Goal: Task Accomplishment & Management: Manage account settings

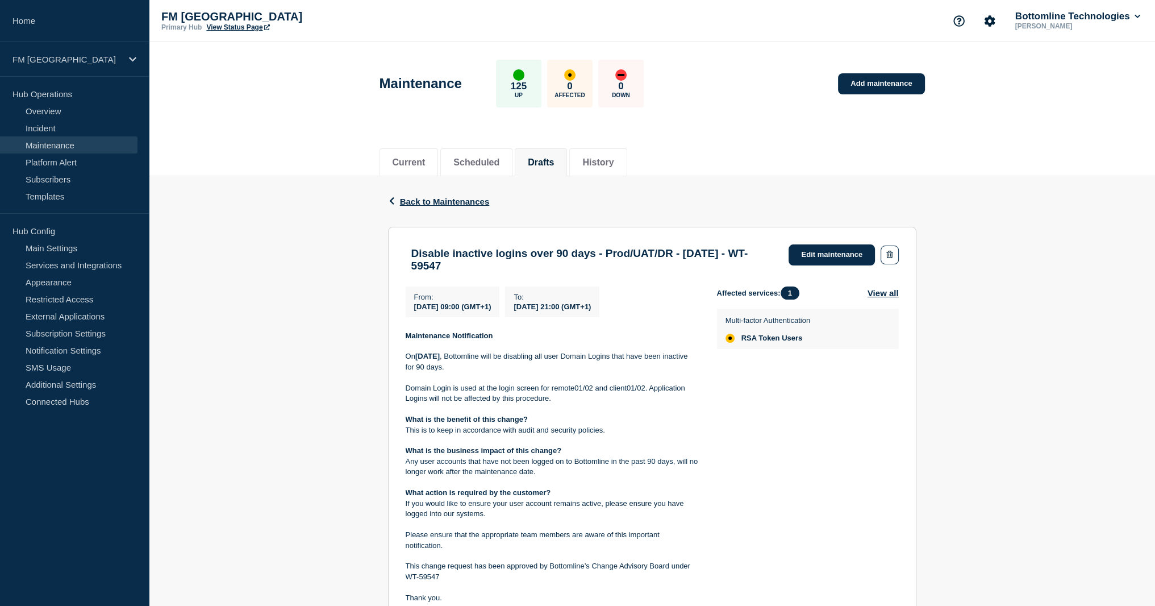
drag, startPoint x: 466, startPoint y: 313, endPoint x: 523, endPoint y: 315, distance: 56.9
click at [500, 315] on div "From : 2025-09-27 09:00 (GMT+1)" at bounding box center [453, 301] width 94 height 31
drag, startPoint x: 591, startPoint y: 313, endPoint x: 638, endPoint y: 315, distance: 46.6
click at [591, 311] on span "[DATE] 21:00 (GMT+1)" at bounding box center [552, 306] width 77 height 9
drag, startPoint x: 421, startPoint y: 271, endPoint x: 536, endPoint y: 269, distance: 115.9
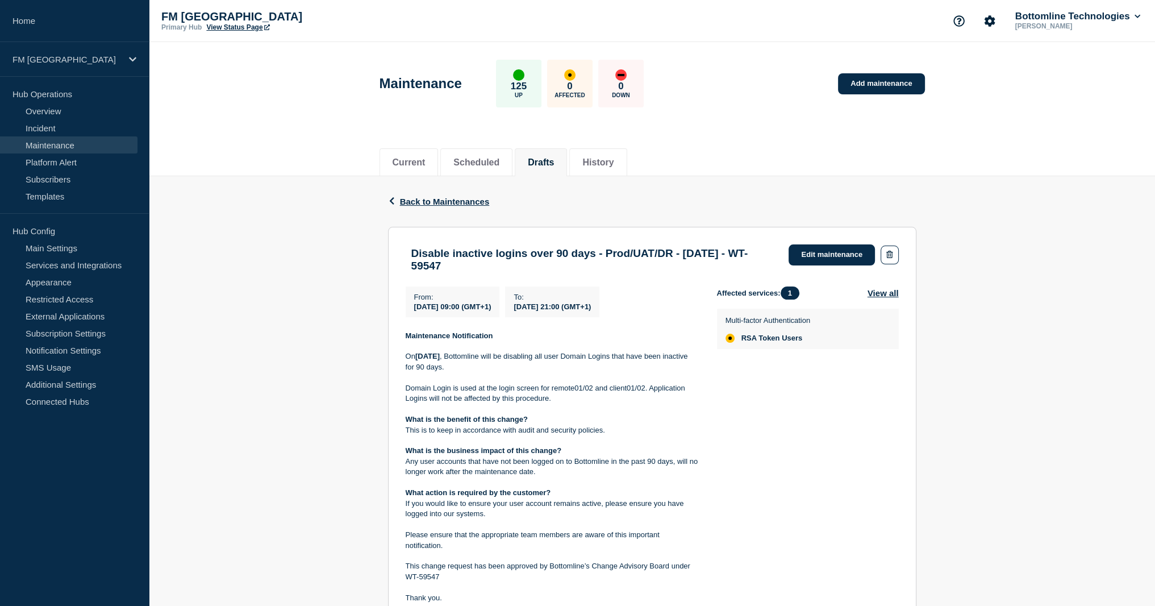
click at [536, 269] on h3 "Disable inactive logins over 90 days - Prod/UAT/DR - [DATE] - WT-59547" at bounding box center [594, 259] width 367 height 25
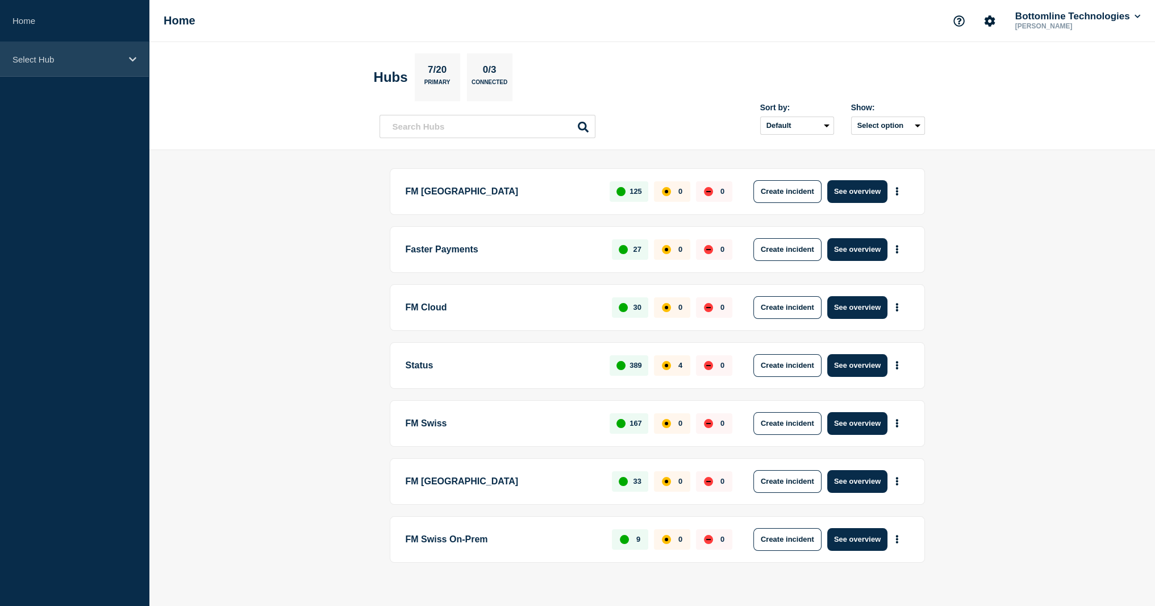
click at [82, 61] on p "Select Hub" at bounding box center [67, 60] width 109 height 10
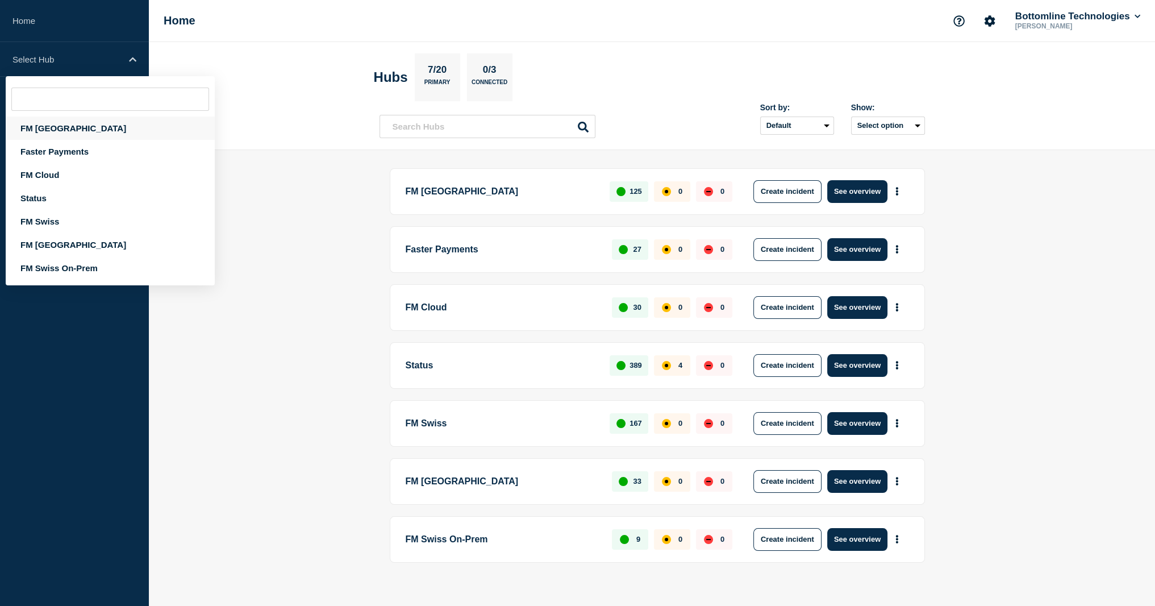
click at [84, 131] on div "FM [GEOGRAPHIC_DATA]" at bounding box center [110, 127] width 209 height 23
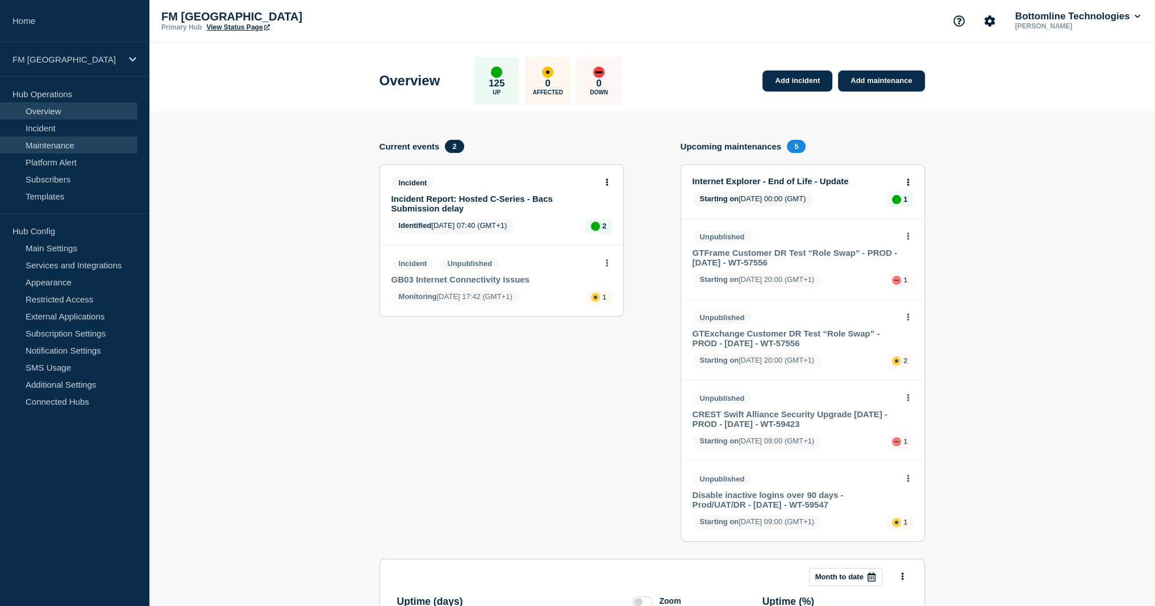
drag, startPoint x: 58, startPoint y: 148, endPoint x: 84, endPoint y: 151, distance: 25.7
click at [58, 148] on link "Maintenance" at bounding box center [69, 144] width 138 height 17
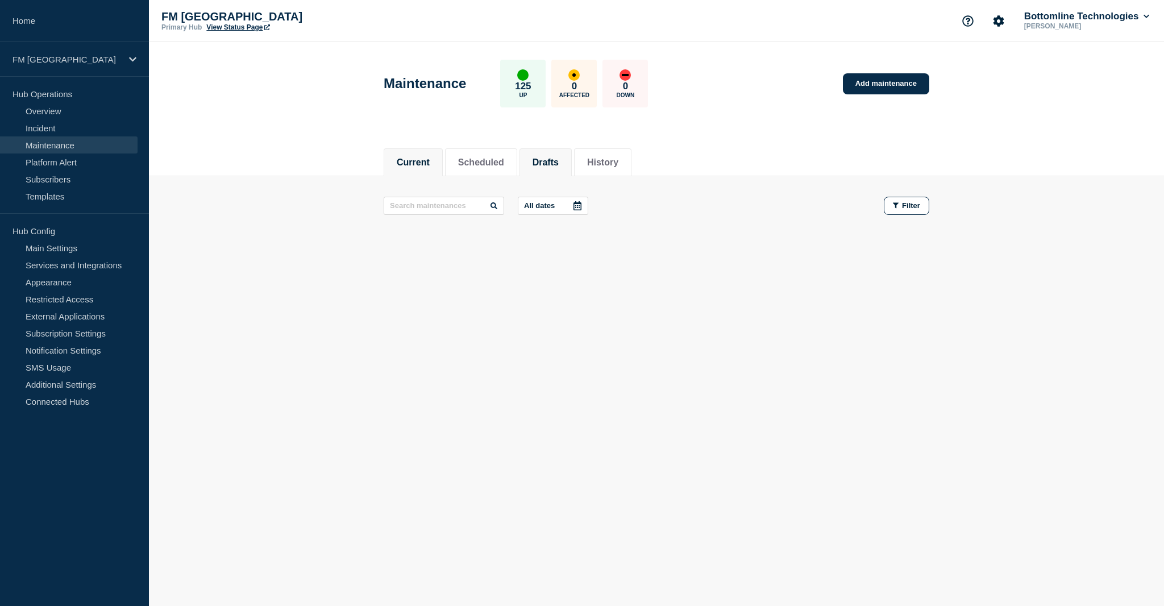
click at [556, 160] on button "Drafts" at bounding box center [545, 162] width 26 height 10
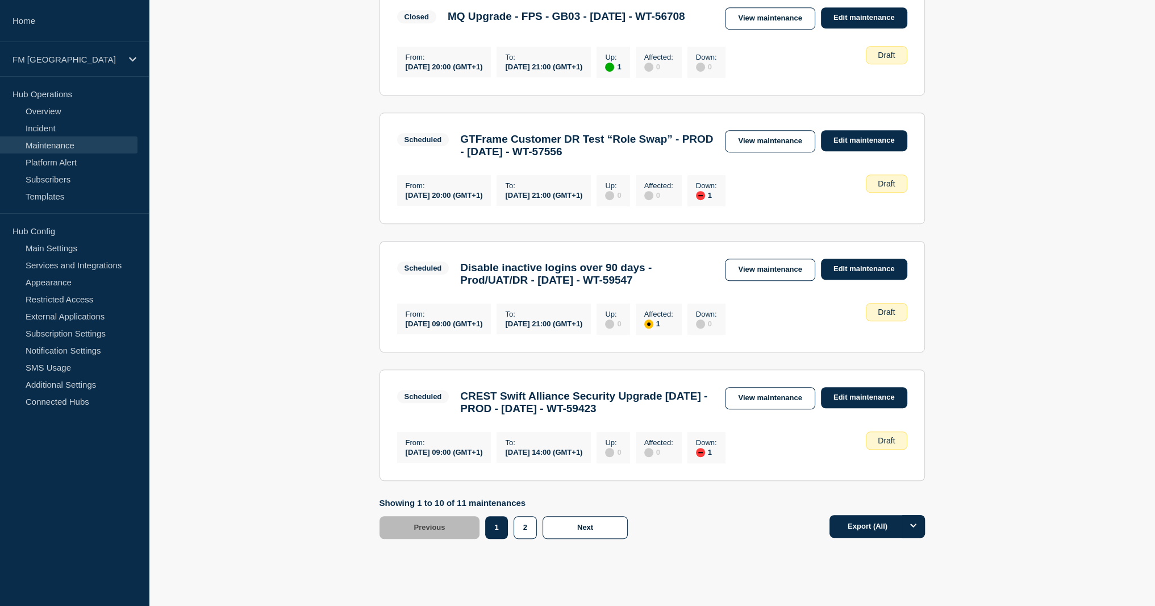
scroll to position [1023, 0]
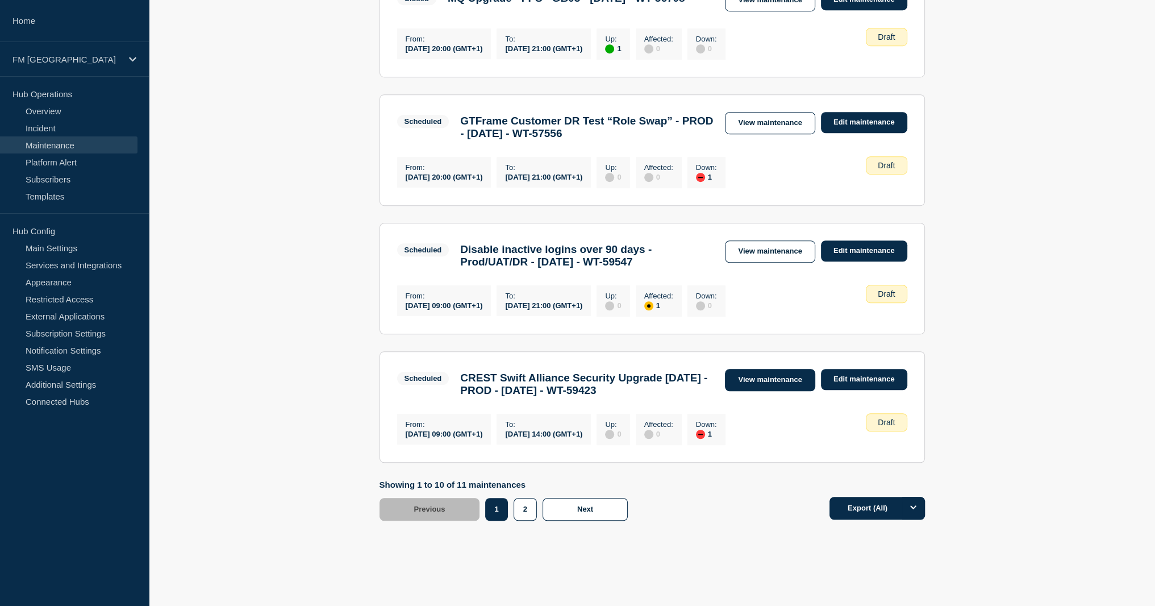
click at [771, 391] on link "View maintenance" at bounding box center [770, 380] width 90 height 22
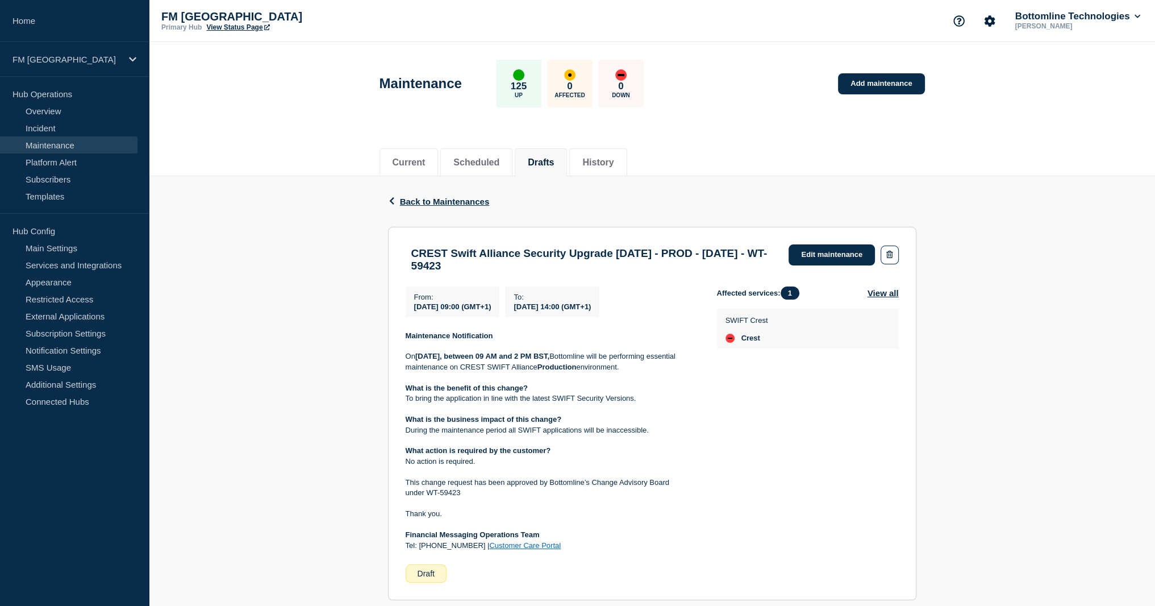
click at [293, 166] on div "Current Scheduled Drafts History" at bounding box center [652, 156] width 1006 height 39
drag, startPoint x: 478, startPoint y: 376, endPoint x: 671, endPoint y: 377, distance: 192.1
click at [671, 372] on p "[DATE][DATE], between 09 AM and 2 PM BST, Bottomline will be performing essenti…" at bounding box center [552, 361] width 293 height 21
drag, startPoint x: 468, startPoint y: 406, endPoint x: 478, endPoint y: 405, distance: 10.8
click at [478, 403] on p "To bring the application in line with the latest SWIFT Security Versions." at bounding box center [552, 398] width 293 height 10
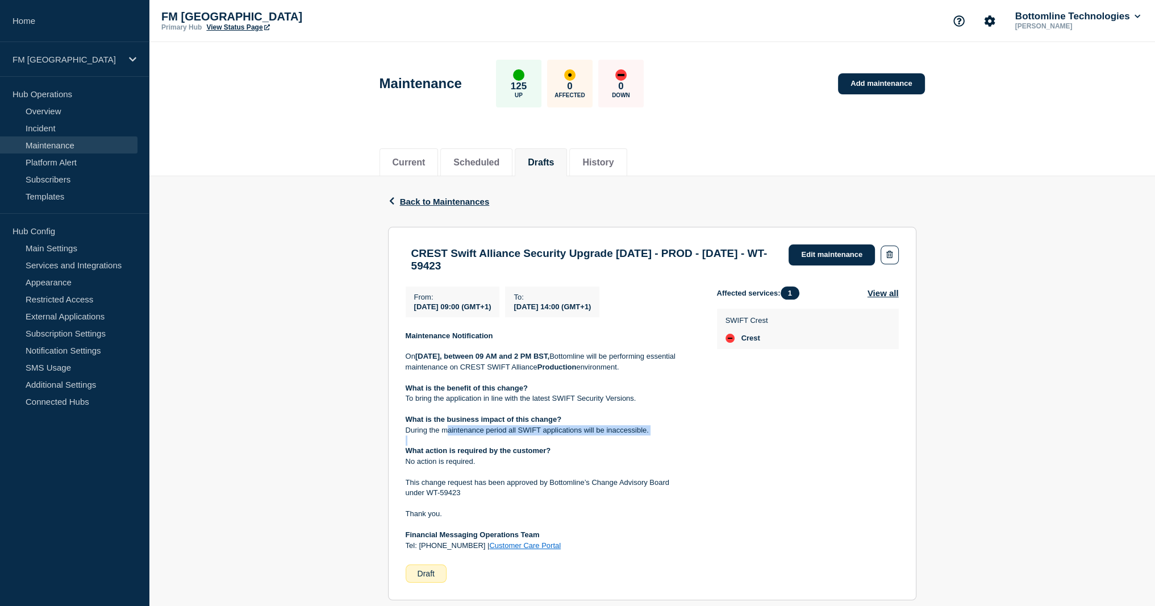
drag, startPoint x: 448, startPoint y: 435, endPoint x: 625, endPoint y: 444, distance: 177.5
click at [625, 444] on div "Maintenance Notification [DATE][DATE], between 09 AM and 2 PM BST, Bottomline w…" at bounding box center [552, 441] width 293 height 220
click at [538, 160] on button "Drafts" at bounding box center [541, 162] width 26 height 10
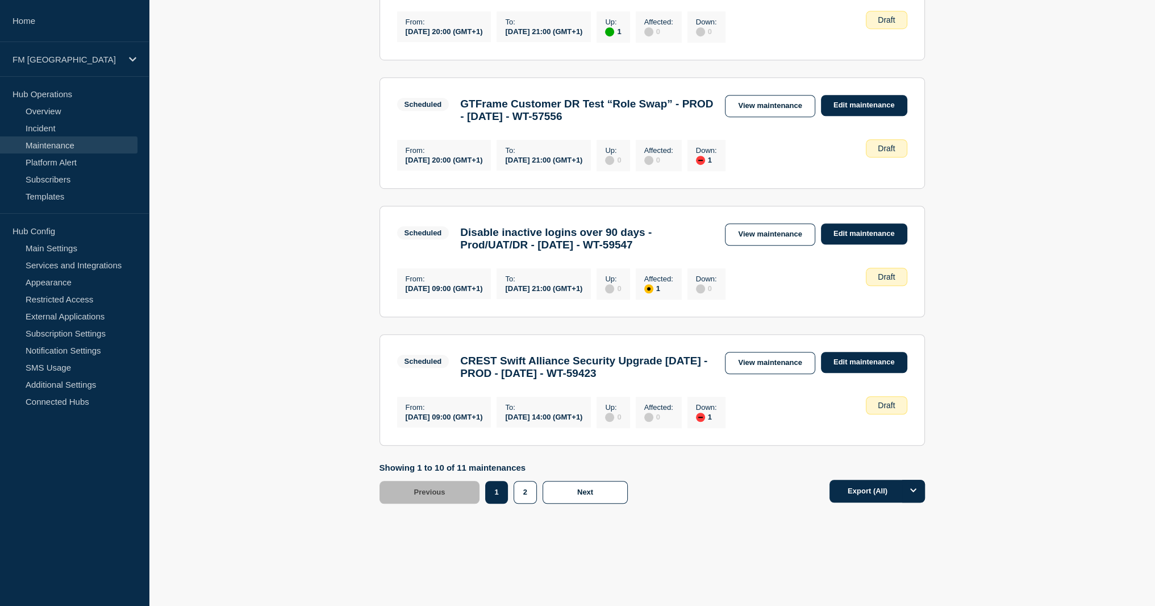
scroll to position [1023, 0]
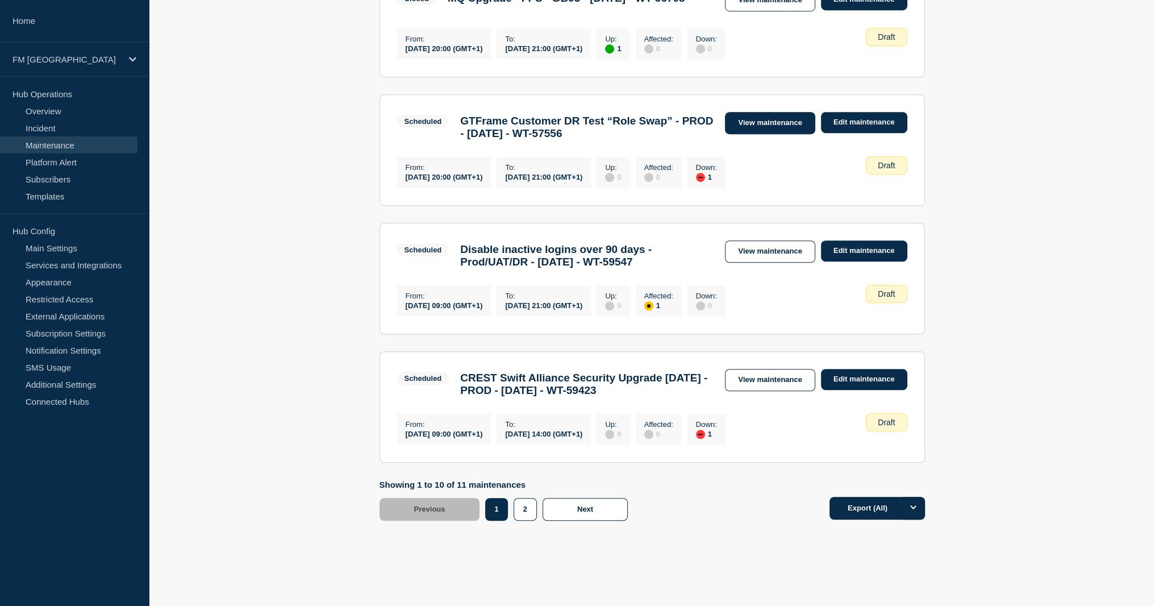
click at [770, 134] on link "View maintenance" at bounding box center [770, 123] width 90 height 22
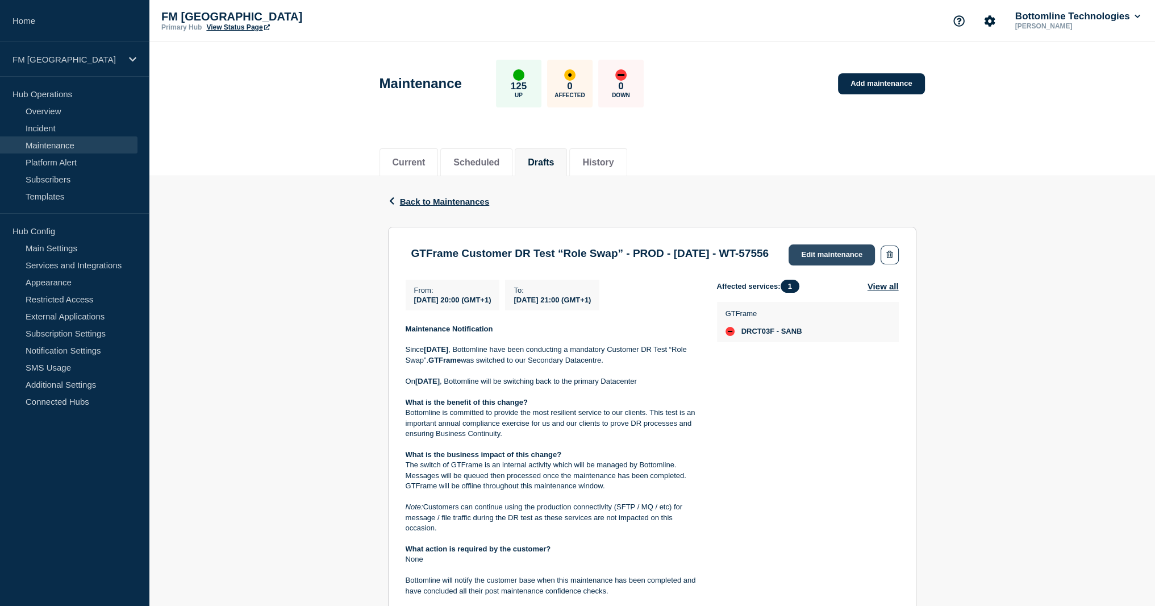
click at [825, 256] on link "Edit maintenance" at bounding box center [832, 254] width 86 height 21
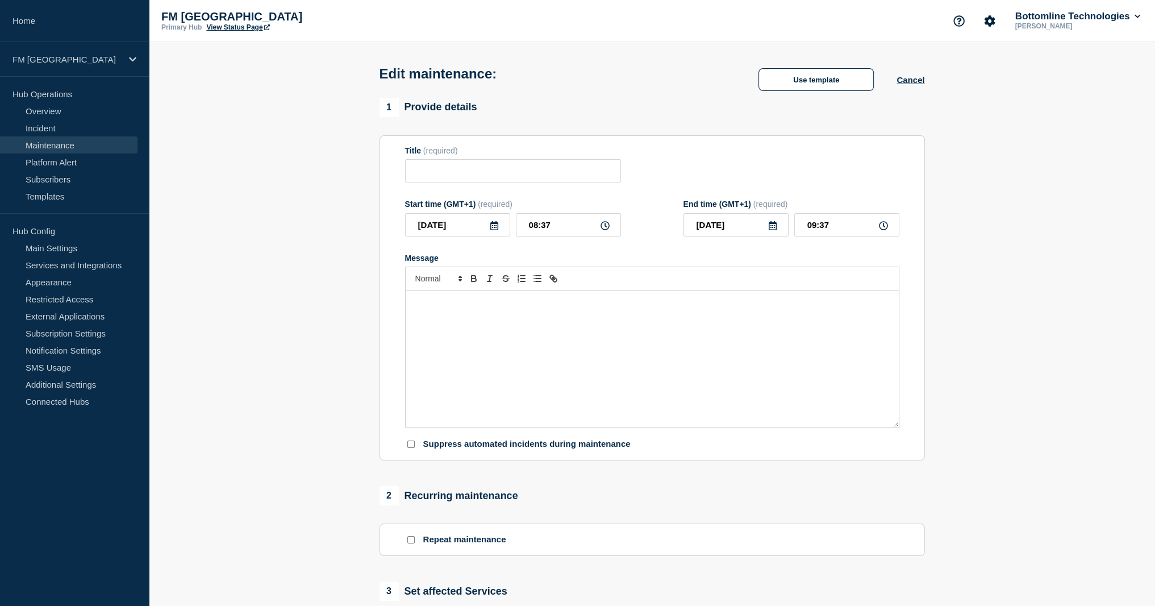
type input "GTFrame Customer DR Test “Role Swap” - PROD - [DATE] - WT-57556"
type input "[DATE]"
type input "20:00"
type input "[DATE]"
type input "21:00"
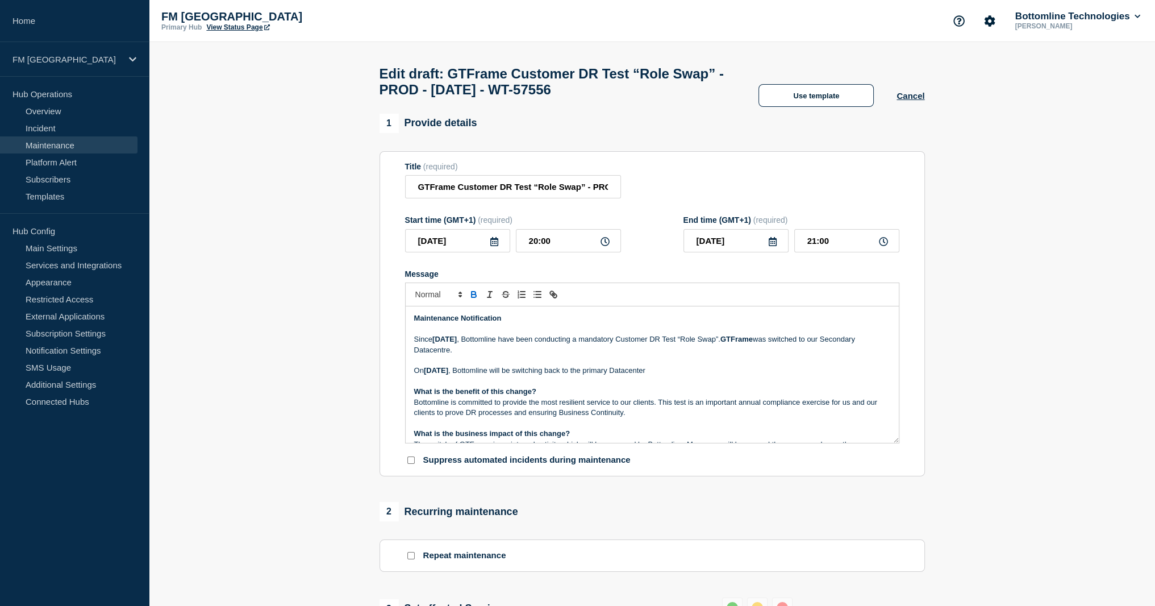
click at [457, 343] on strong "[DATE]" at bounding box center [444, 339] width 24 height 9
click at [421, 346] on p "[DATE][DATE] , Bottomline have been conducting a mandatory Customer DR Test “Ro…" at bounding box center [652, 344] width 476 height 21
click at [419, 376] on p "[DATE][DATE] , Bottomline will be switching back to the primary Datacenter" at bounding box center [652, 370] width 476 height 10
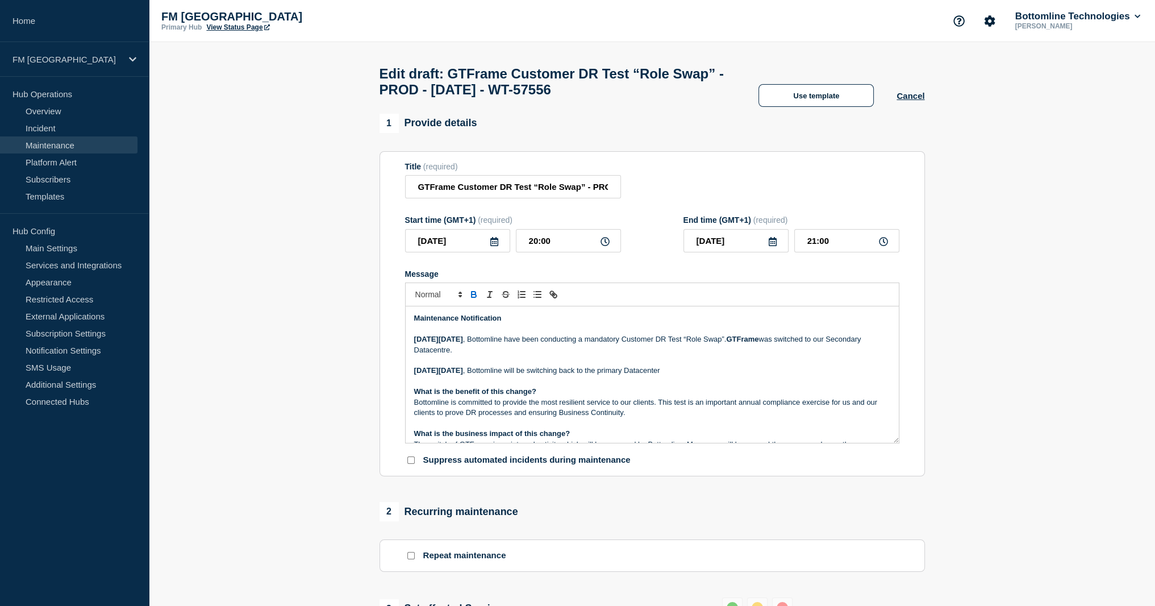
click at [541, 352] on p "[DATE][DATE] , Bottomline have been conducting a mandatory Customer DR Test “Ro…" at bounding box center [652, 344] width 476 height 21
click at [493, 246] on icon at bounding box center [494, 241] width 9 height 9
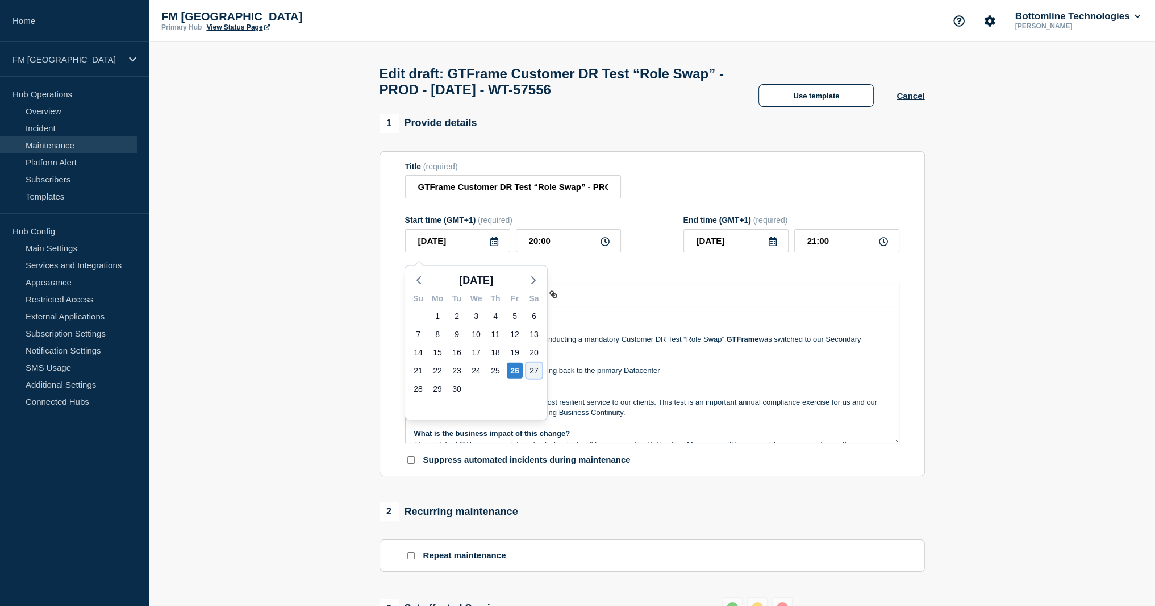
click at [531, 371] on div "27" at bounding box center [534, 371] width 16 height 16
type input "[DATE]"
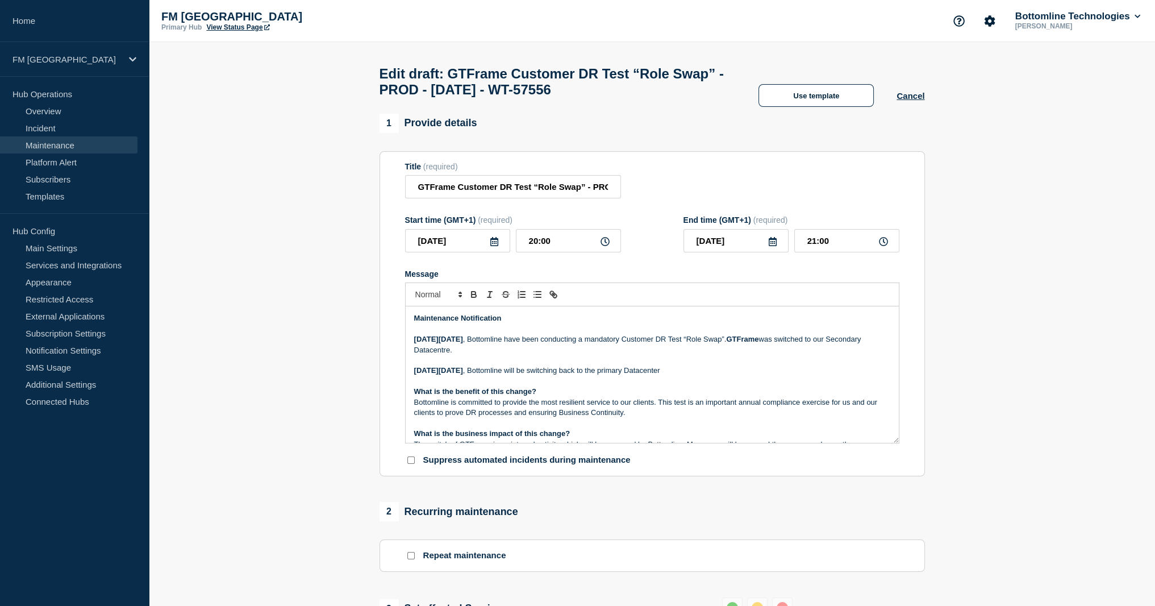
click at [623, 365] on p "Message" at bounding box center [652, 360] width 476 height 10
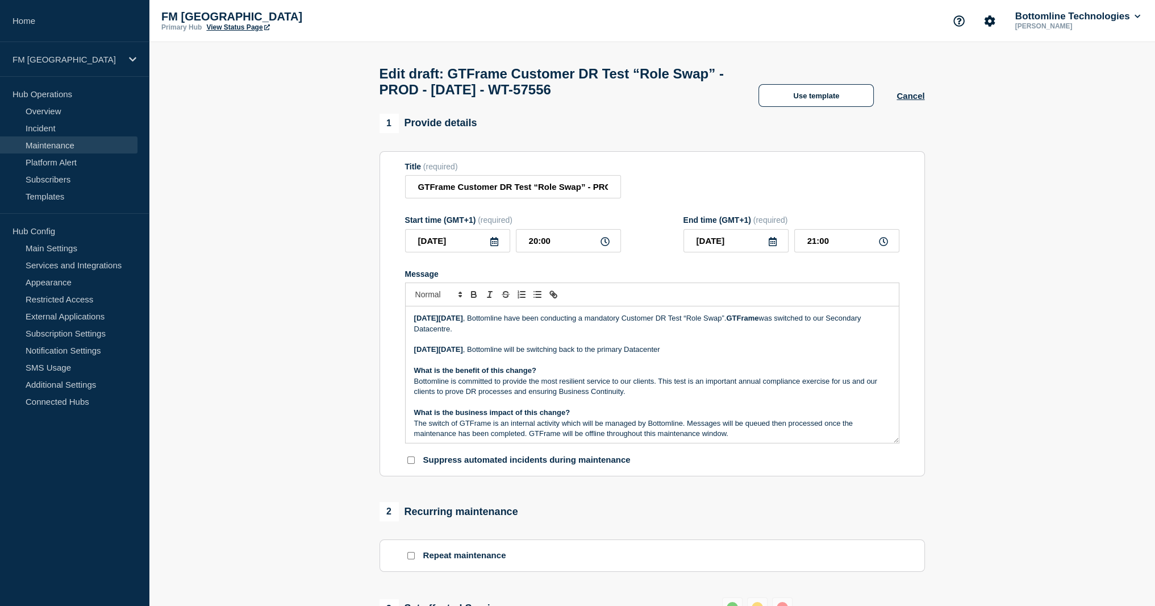
click at [565, 355] on p "[DATE][DATE] , Bottomline will be switching back to the primary Datacenter" at bounding box center [652, 349] width 476 height 10
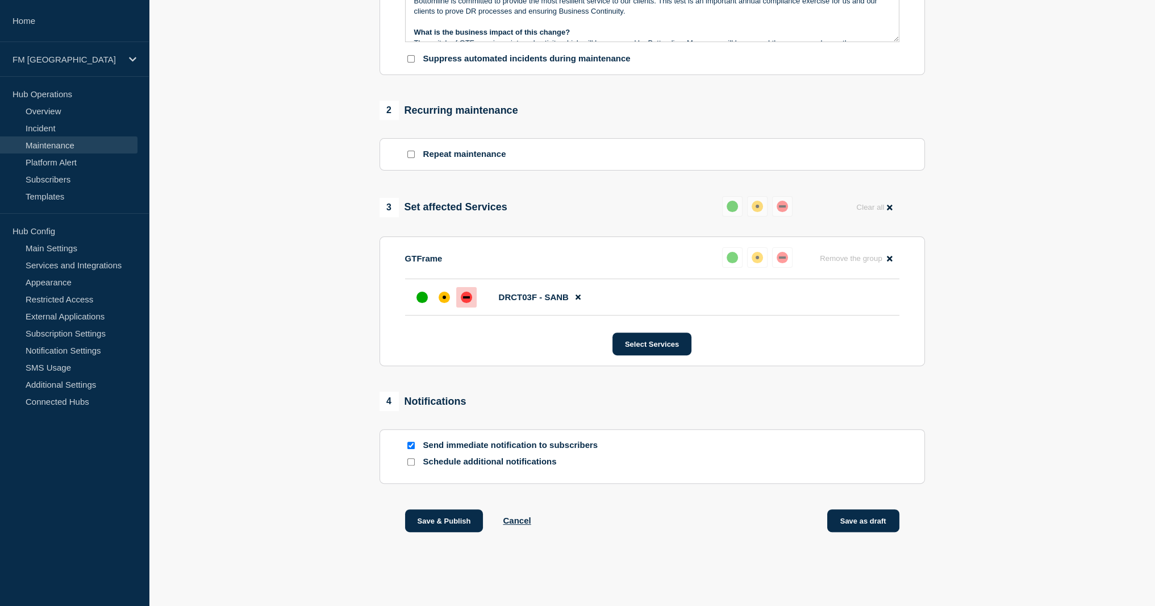
scroll to position [410, 0]
click at [873, 522] on button "Save as draft" at bounding box center [863, 520] width 72 height 23
